Goal: Task Accomplishment & Management: Manage account settings

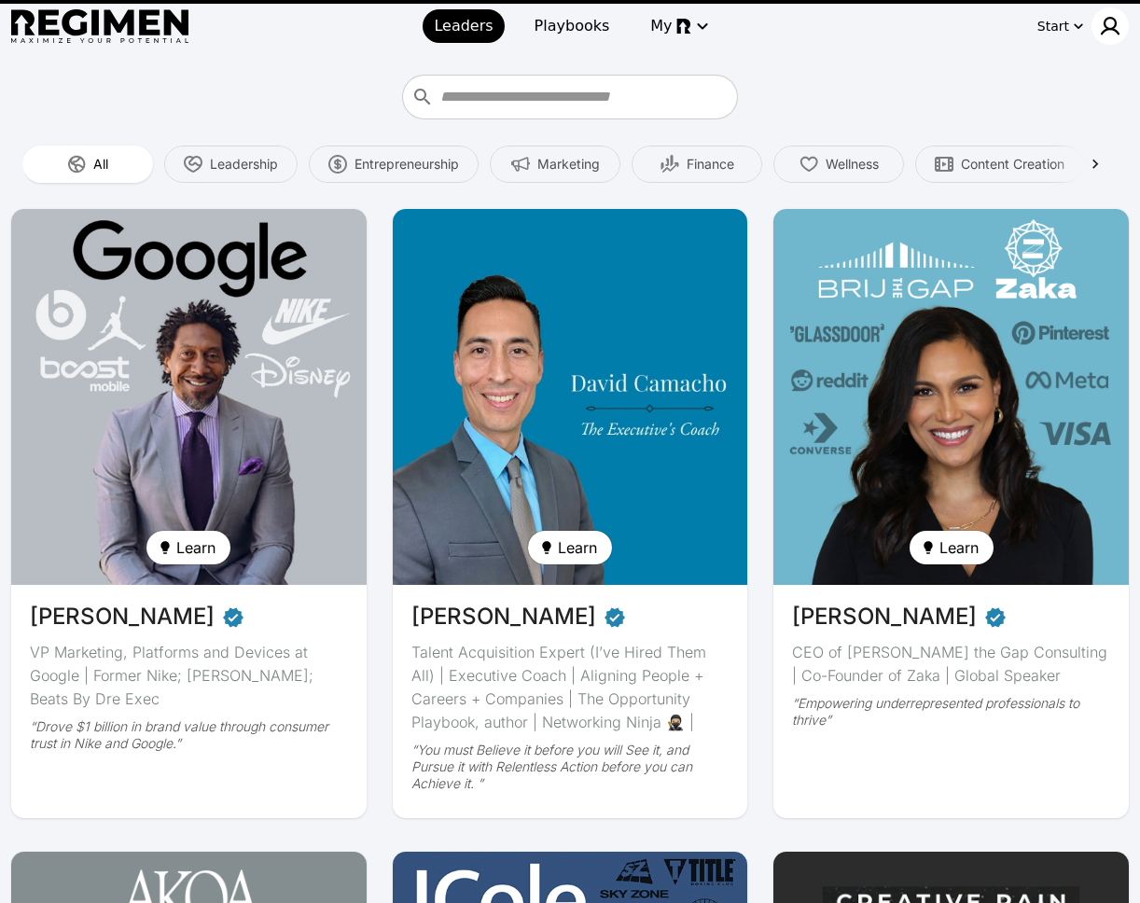
click at [1107, 23] on img at bounding box center [1110, 26] width 22 height 22
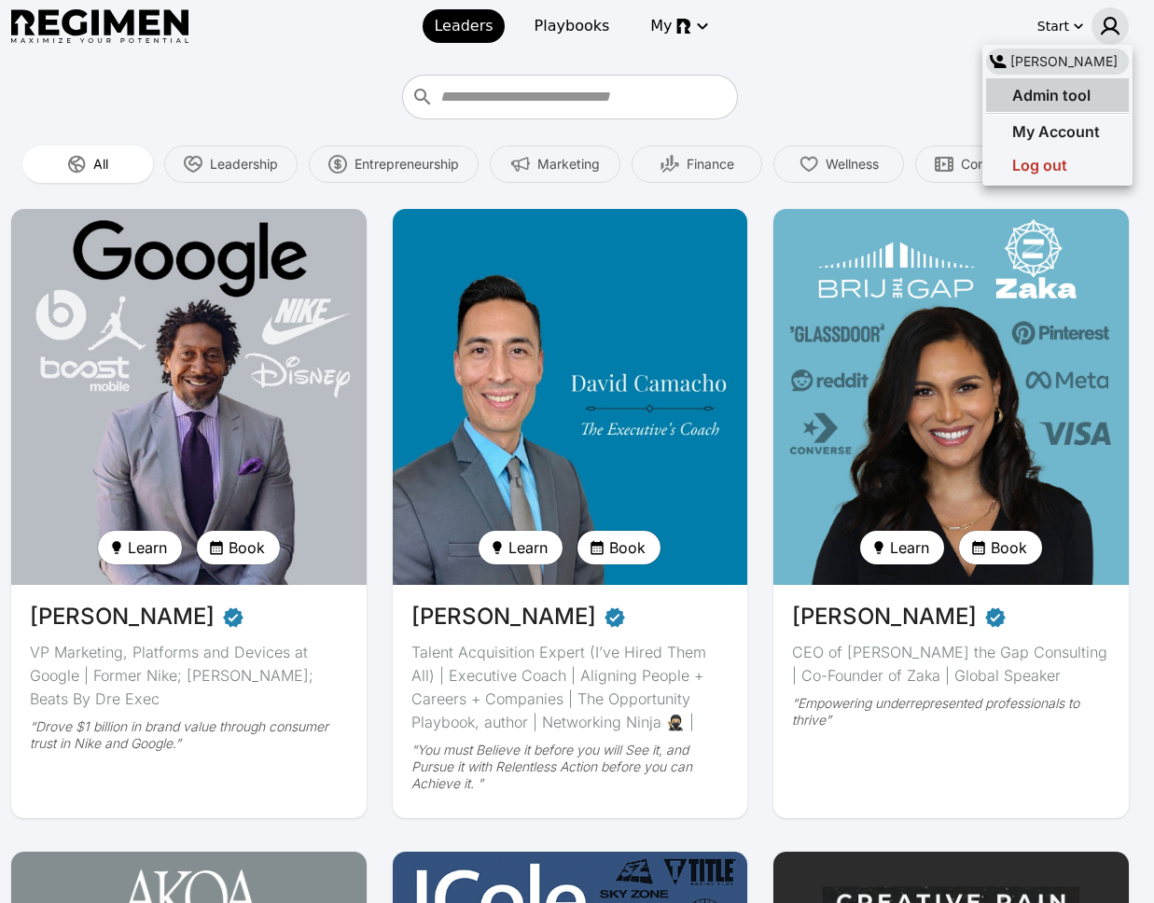
click at [1061, 91] on span "Admin tool" at bounding box center [1052, 95] width 78 height 19
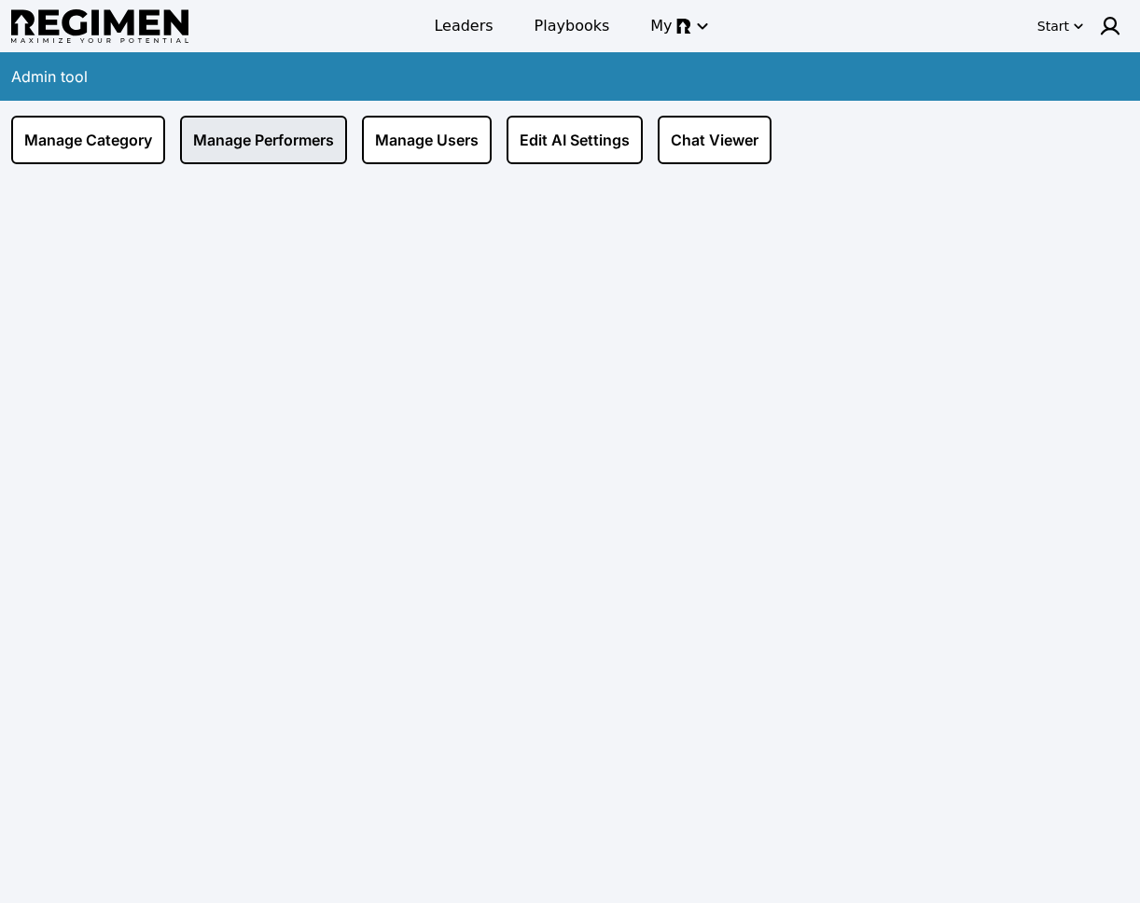
click at [330, 142] on link "Manage Performers" at bounding box center [263, 140] width 167 height 49
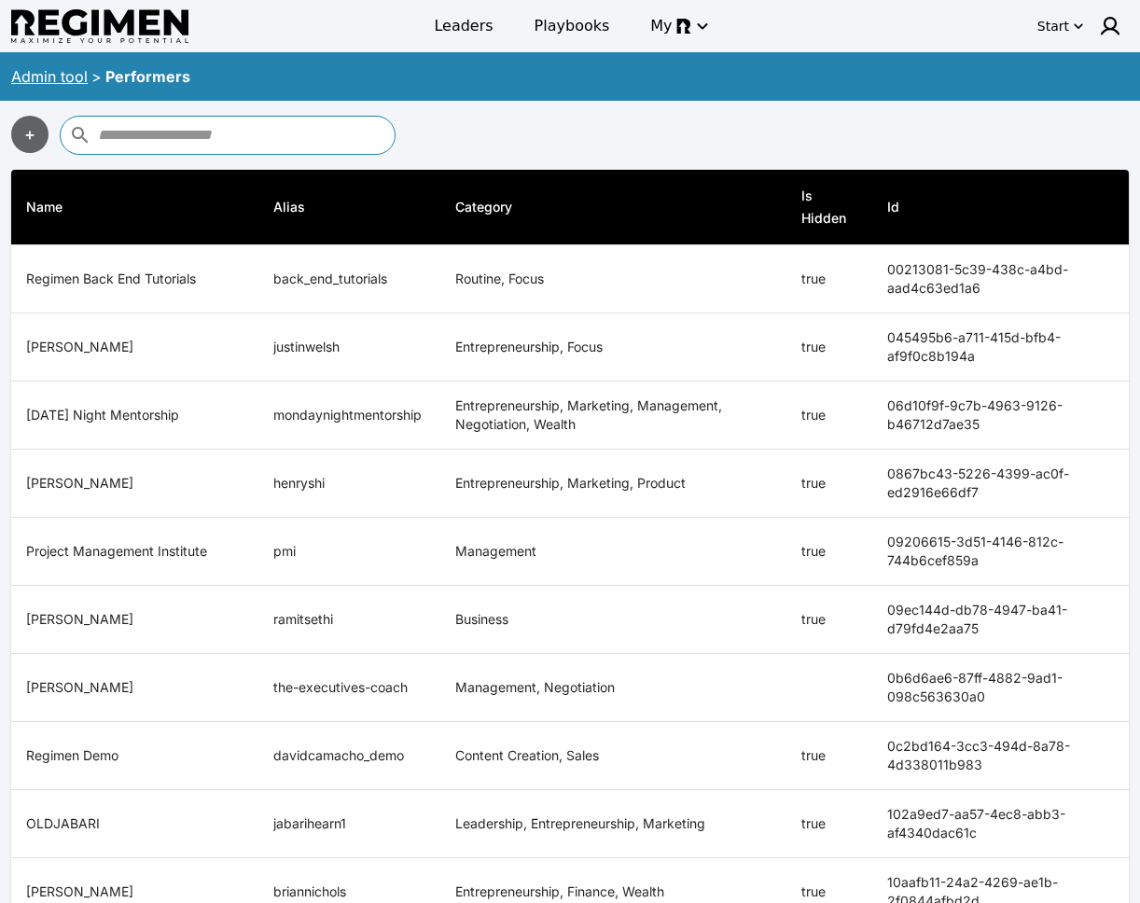
click at [71, 74] on link "Admin tool" at bounding box center [49, 76] width 77 height 19
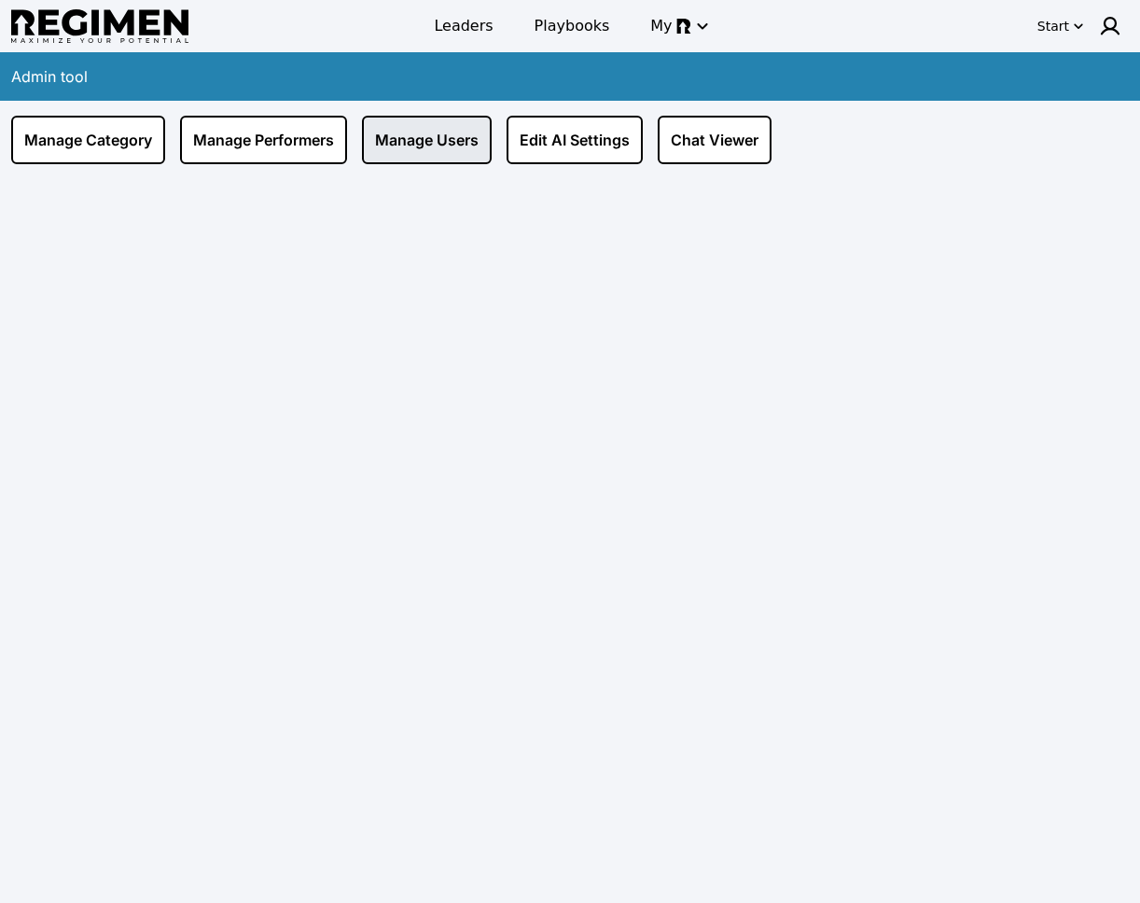
click at [414, 142] on link "Manage Users" at bounding box center [427, 140] width 130 height 49
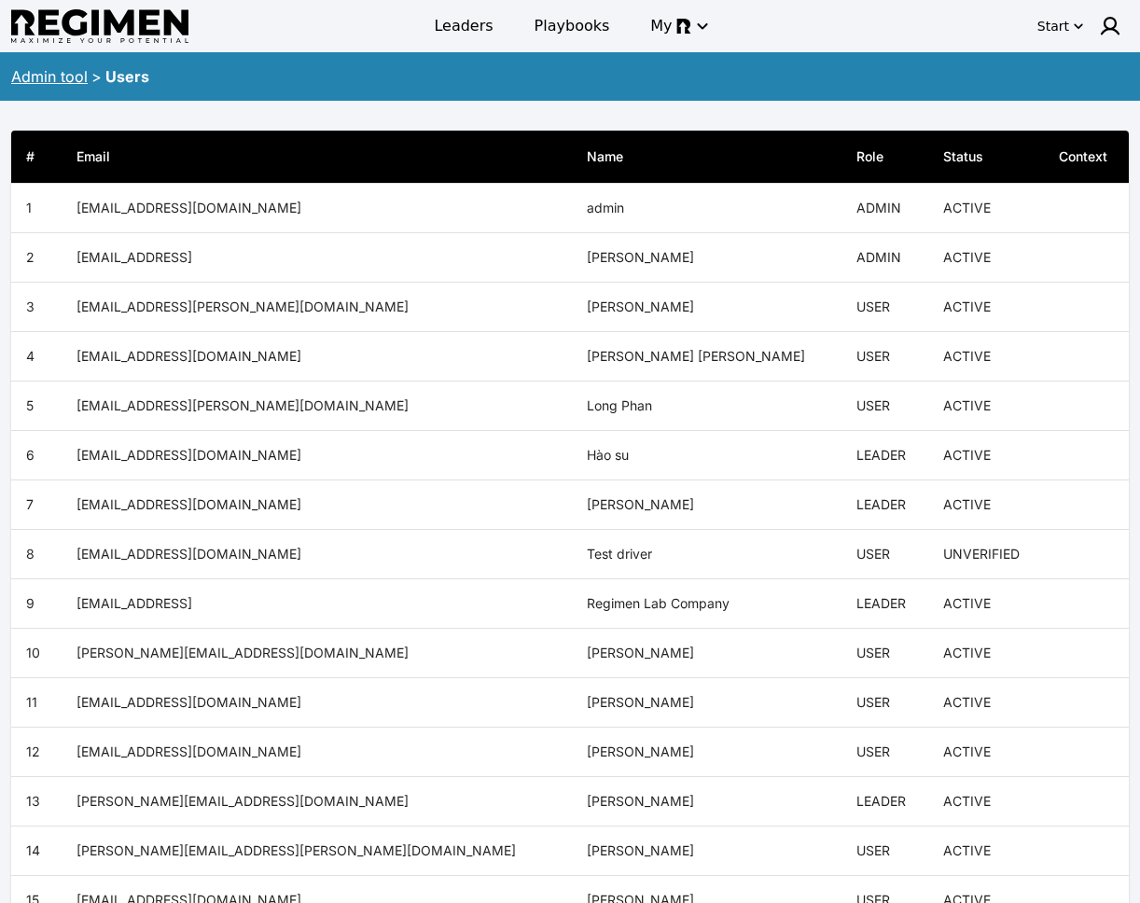
click at [66, 71] on link "Admin tool" at bounding box center [49, 76] width 77 height 19
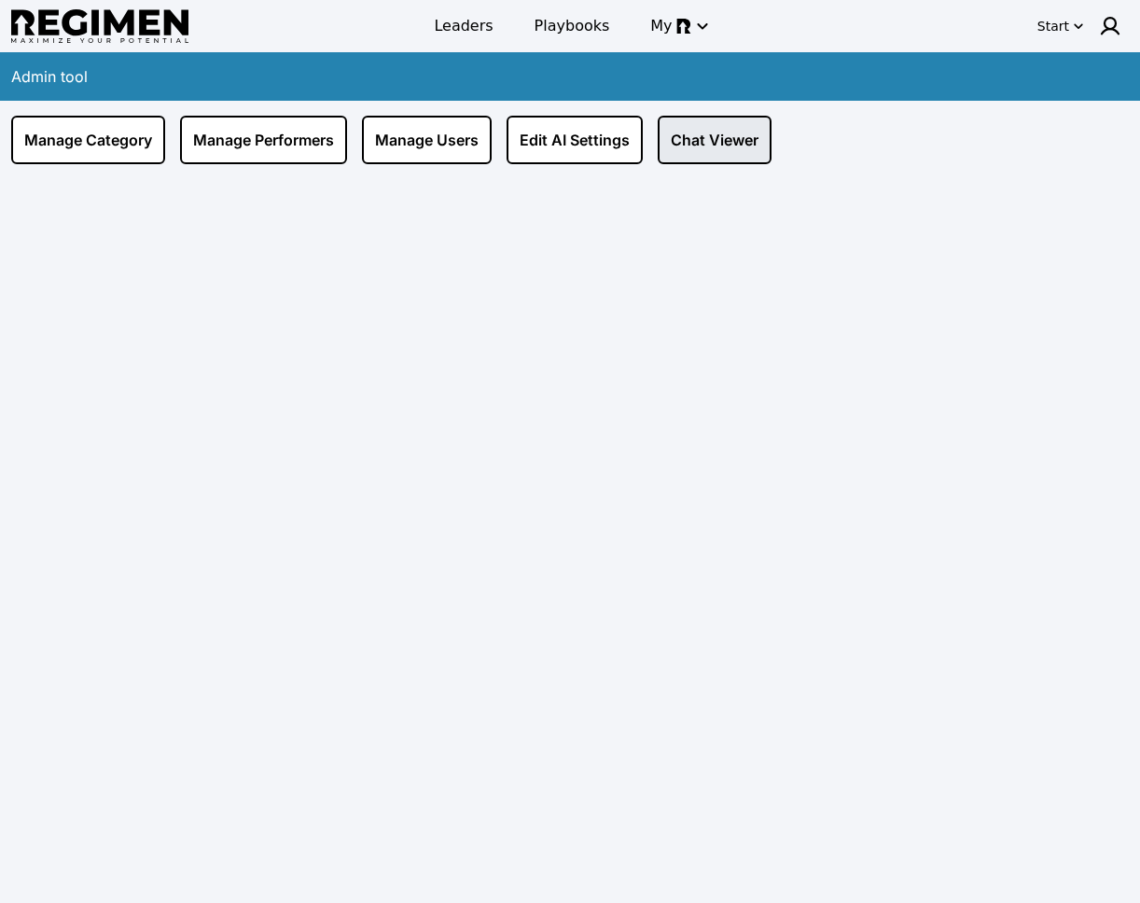
click at [701, 143] on link "Chat Viewer" at bounding box center [715, 140] width 114 height 49
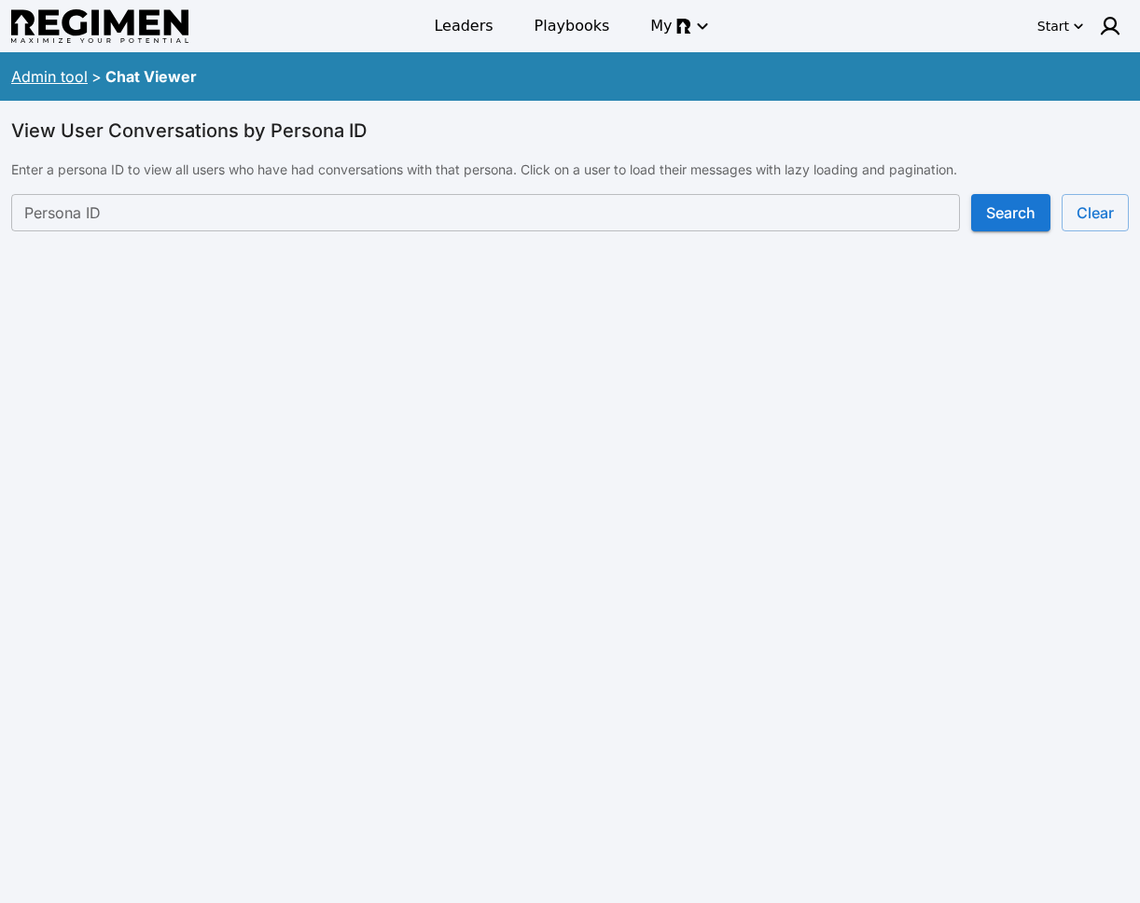
click at [67, 77] on link "Admin tool" at bounding box center [49, 76] width 77 height 19
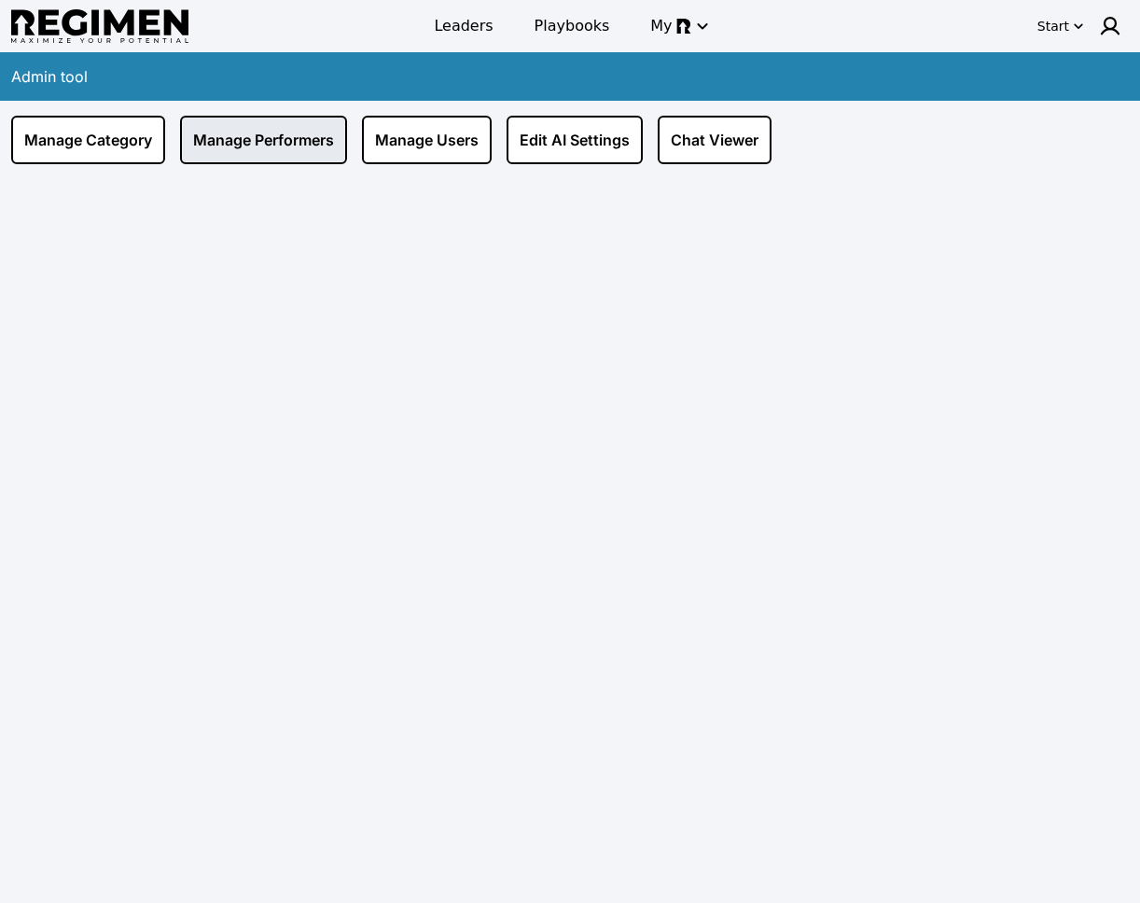
click at [244, 140] on link "Manage Performers" at bounding box center [263, 140] width 167 height 49
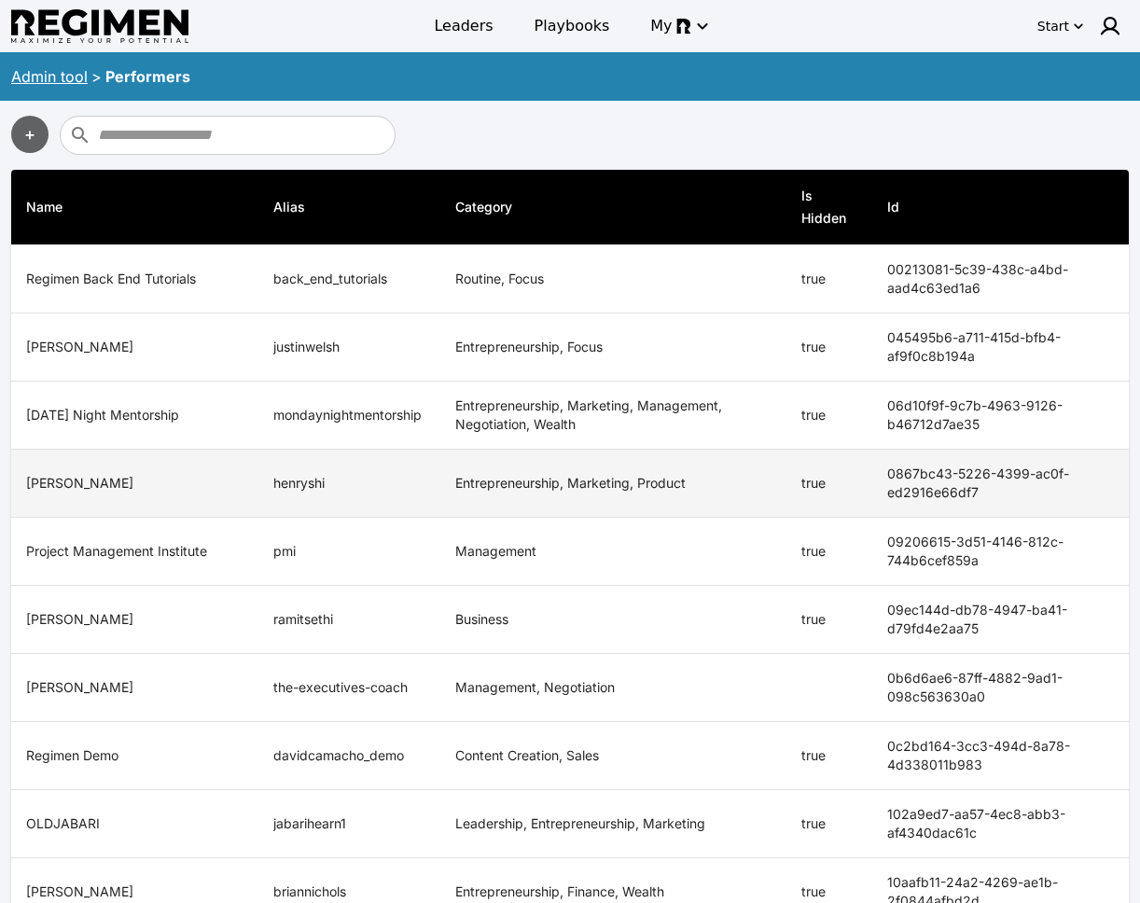
click at [116, 486] on th "[PERSON_NAME]" at bounding box center [134, 484] width 247 height 68
